Goal: Find specific page/section: Find specific page/section

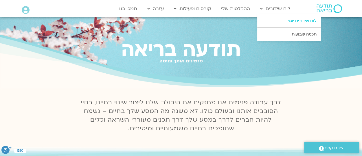
click at [288, 21] on link "לוח שידורים יומי" at bounding box center [289, 20] width 64 height 13
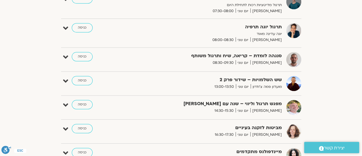
scroll to position [158, 0]
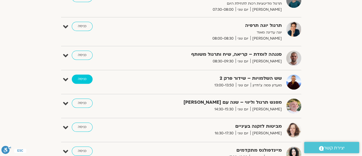
click at [81, 77] on link "כניסה" at bounding box center [82, 79] width 21 height 9
